Goal: Navigation & Orientation: Find specific page/section

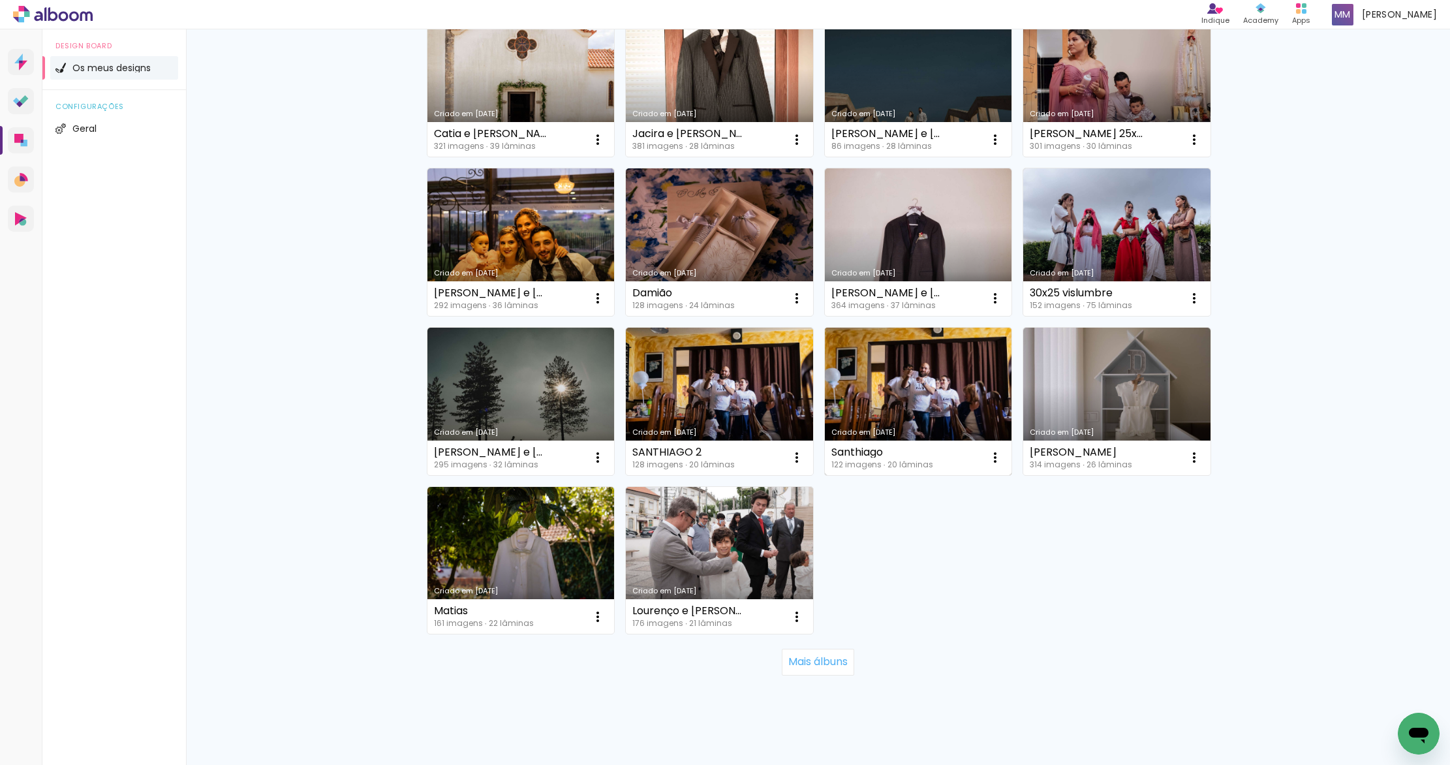
scroll to position [651, 0]
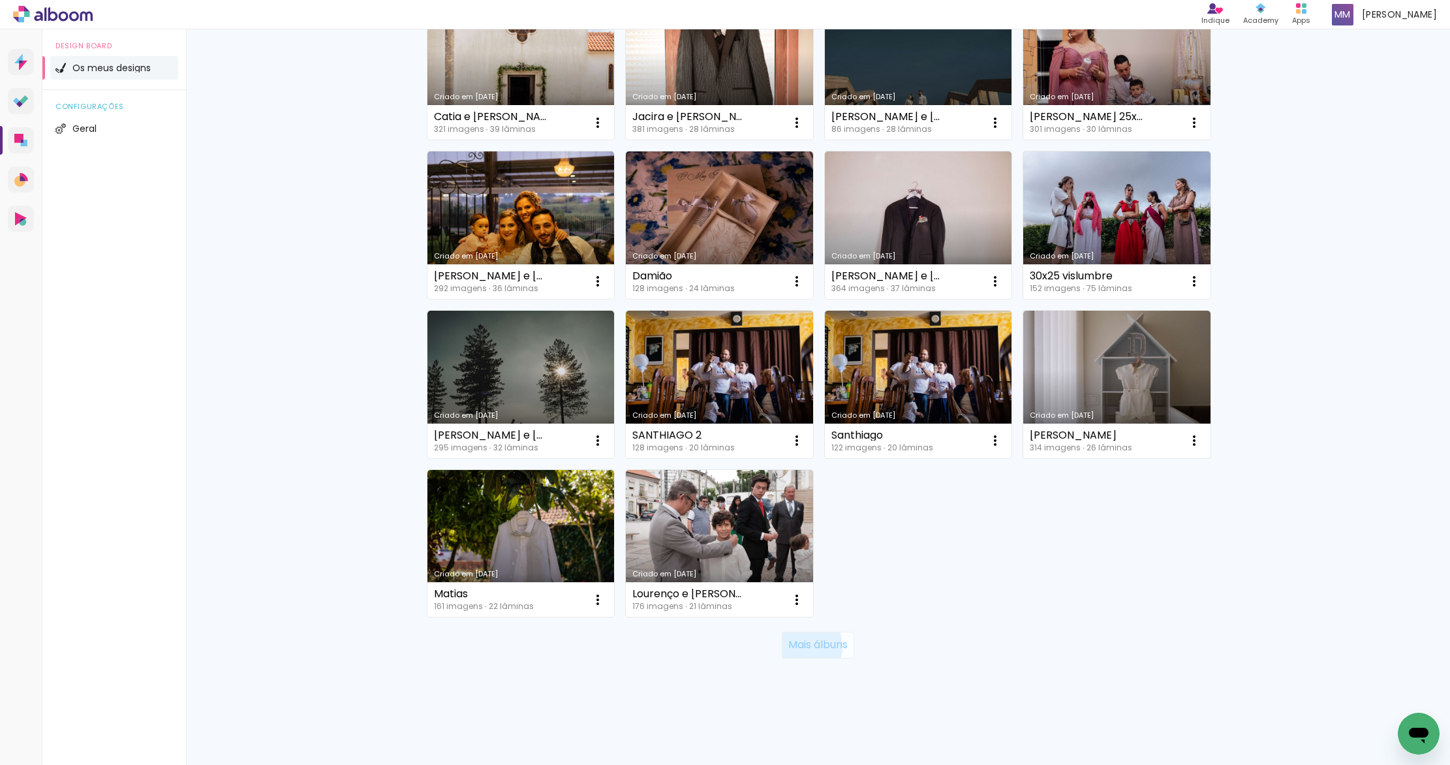
click at [0, 0] on slot "Mais álbuns" at bounding box center [0, 0] width 0 height 0
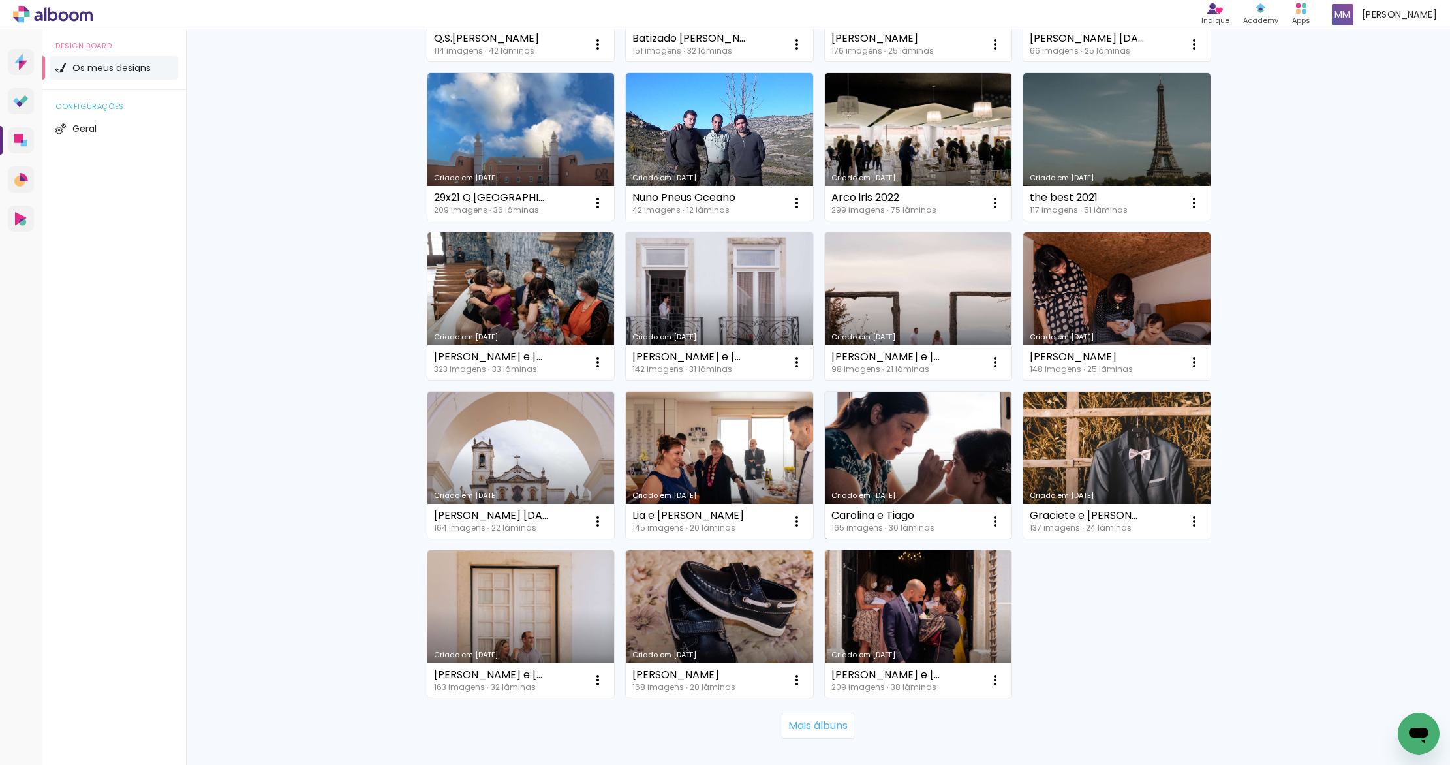
scroll to position [1525, 0]
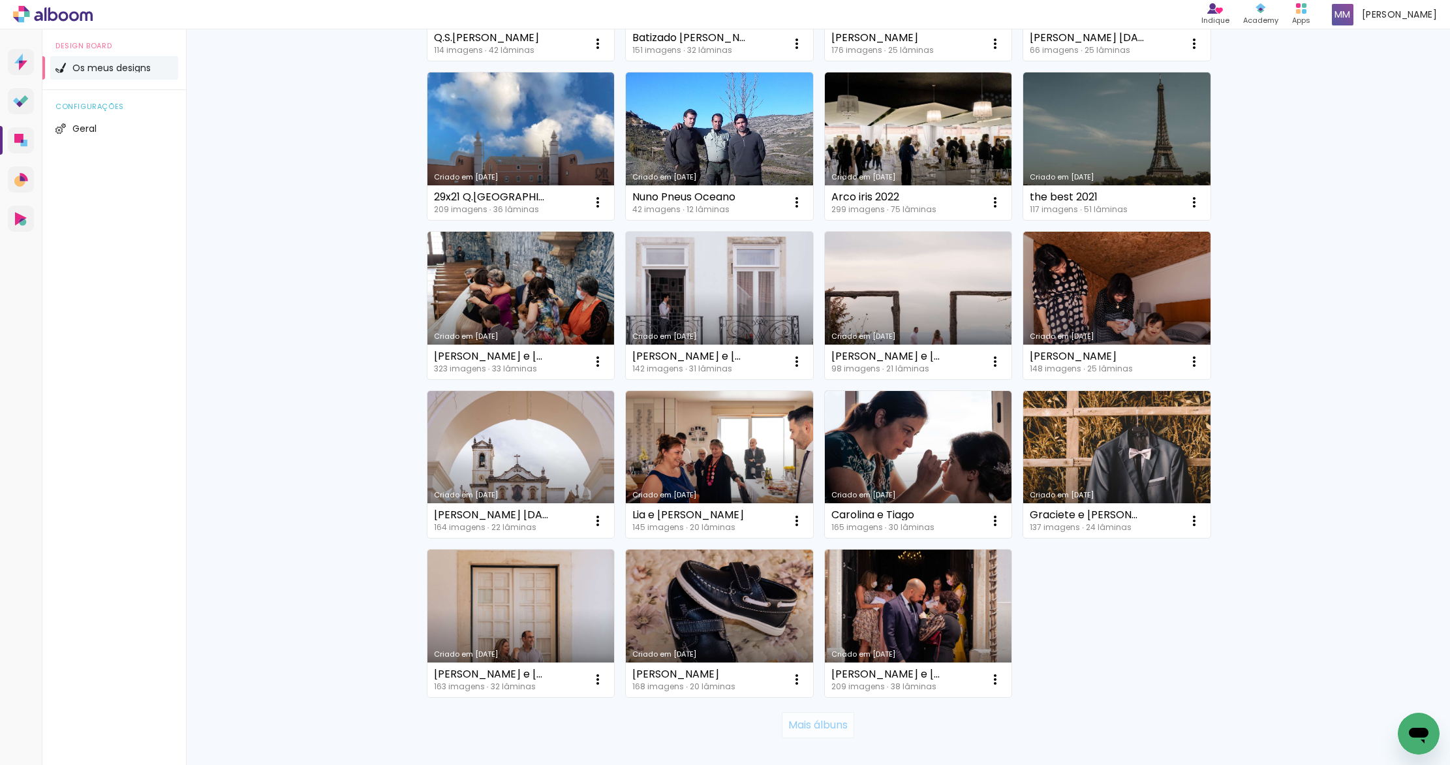
click at [0, 0] on slot "Mais álbuns" at bounding box center [0, 0] width 0 height 0
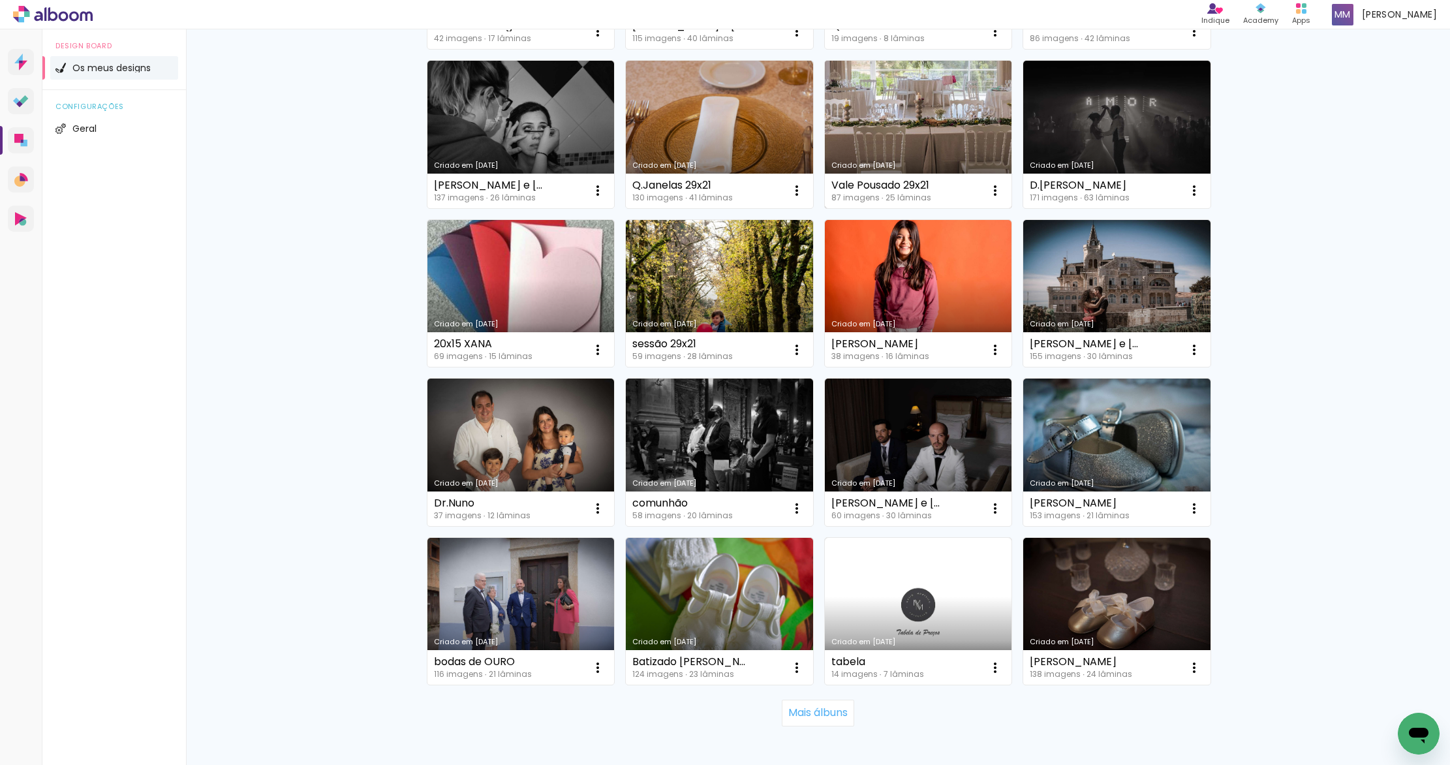
scroll to position [2492, 0]
click at [0, 0] on slot "Mais álbuns" at bounding box center [0, 0] width 0 height 0
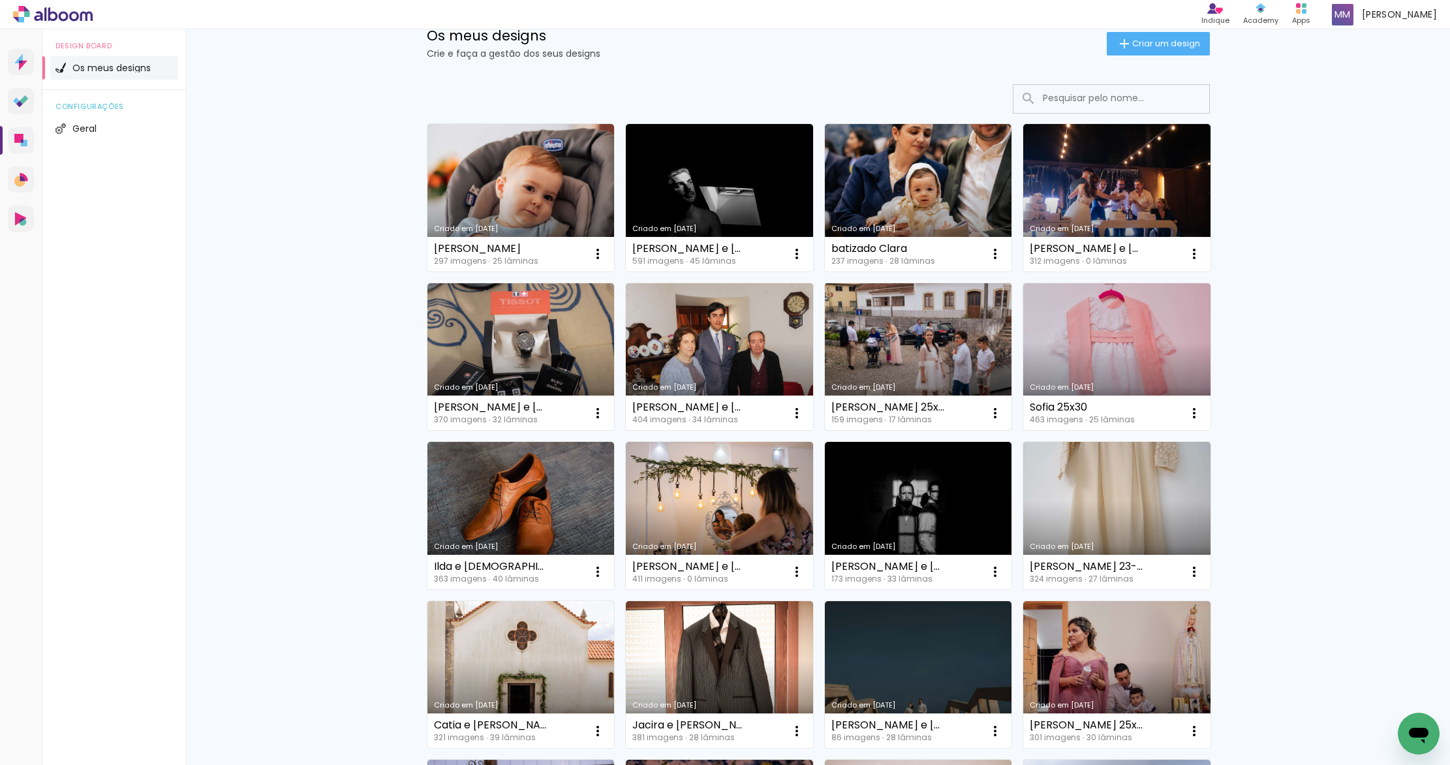
scroll to position [0, 0]
